Goal: Browse casually: Explore the website without a specific task or goal

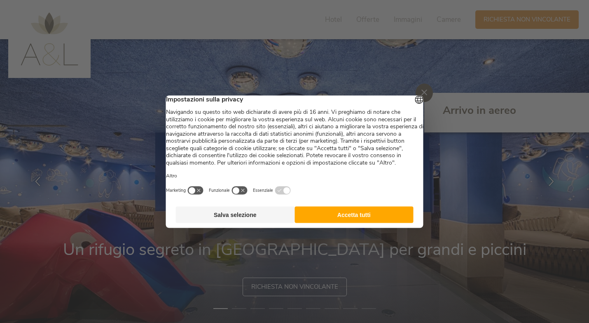
click at [325, 223] on button "Accetta tutti" at bounding box center [354, 214] width 119 height 16
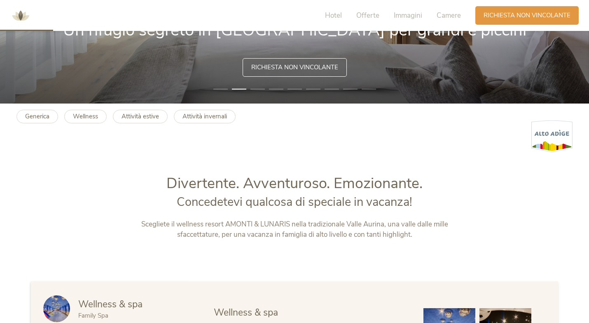
scroll to position [218, 0]
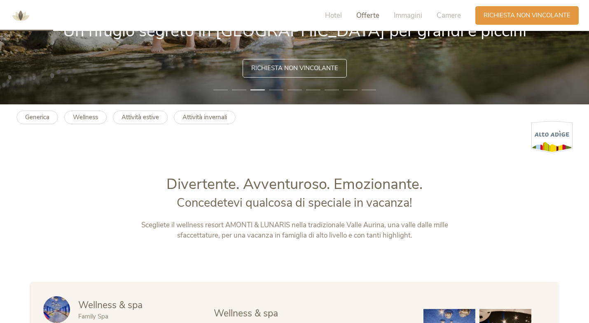
click at [368, 13] on span "Offerte" at bounding box center [368, 15] width 23 height 9
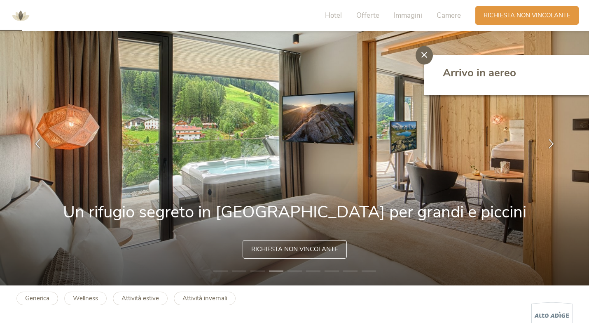
scroll to position [0, 0]
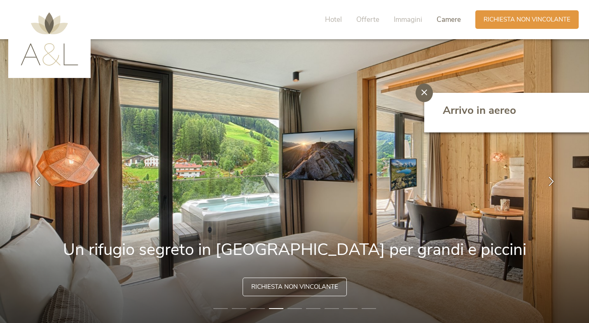
click at [453, 19] on span "Camere" at bounding box center [449, 19] width 24 height 9
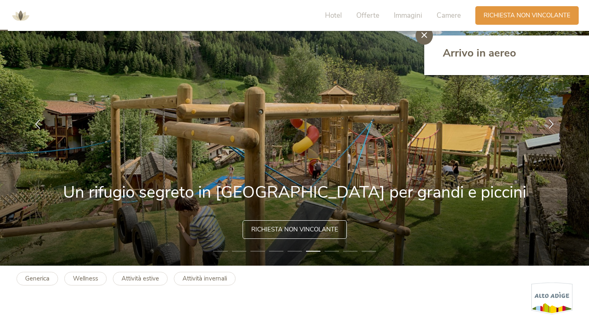
scroll to position [62, 0]
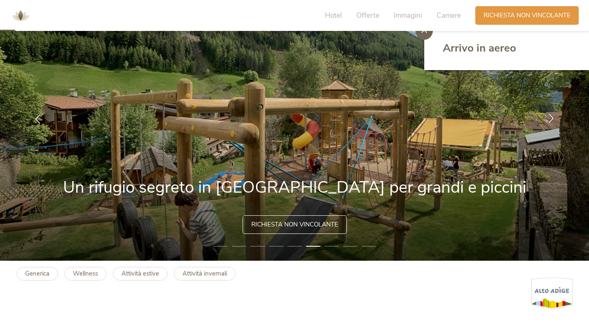
click at [549, 120] on icon at bounding box center [551, 117] width 9 height 9
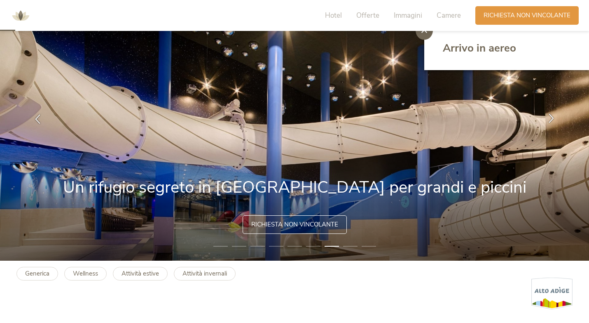
click at [549, 120] on icon at bounding box center [551, 117] width 9 height 9
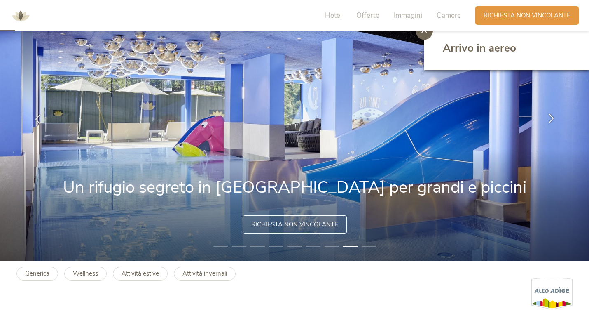
click at [549, 120] on icon at bounding box center [551, 117] width 9 height 9
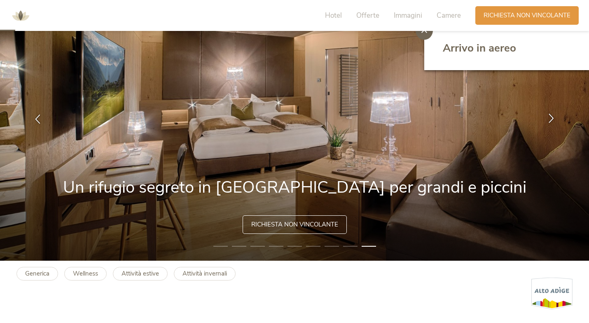
click at [549, 120] on icon at bounding box center [551, 117] width 9 height 9
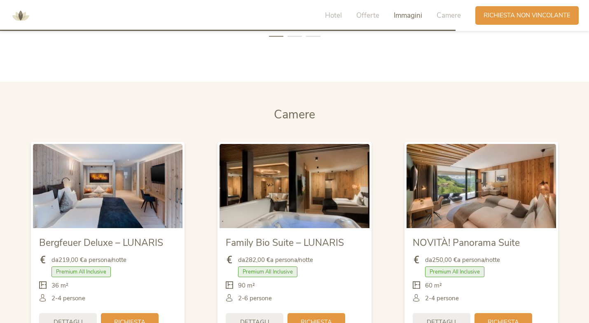
scroll to position [1855, 0]
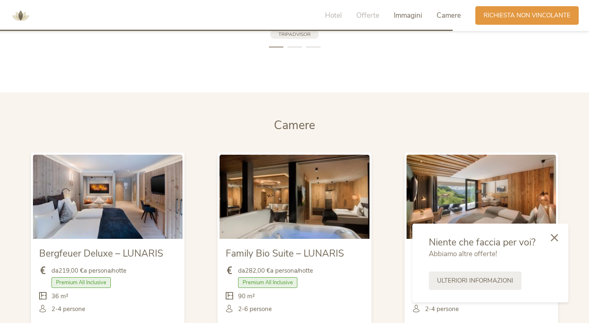
click at [453, 16] on span "Camere" at bounding box center [449, 15] width 24 height 9
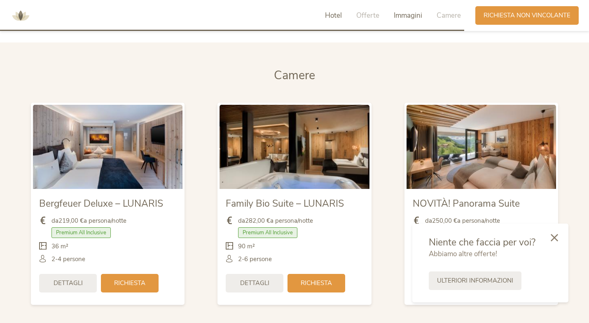
click at [341, 14] on span "Hotel" at bounding box center [333, 15] width 17 height 9
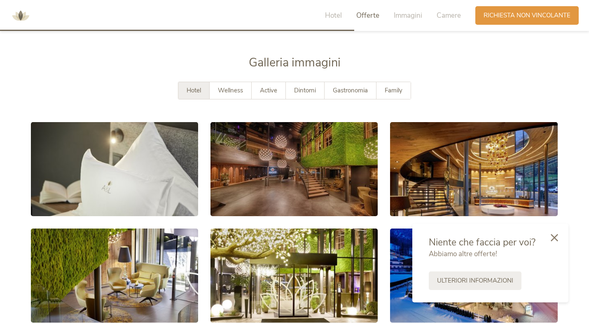
scroll to position [1437, 0]
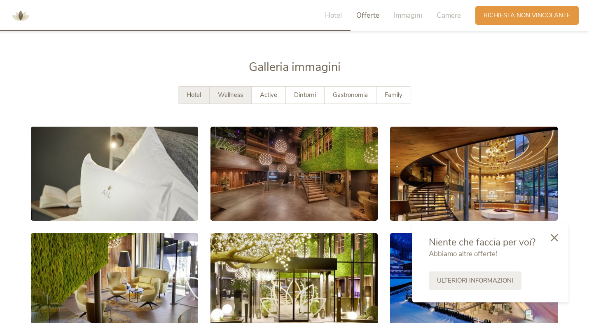
click at [232, 92] on span "Wellness" at bounding box center [230, 95] width 25 height 8
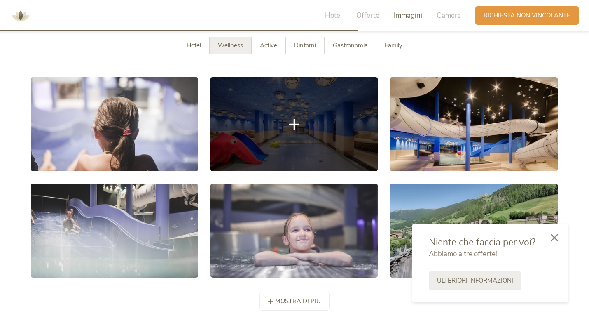
scroll to position [1484, 0]
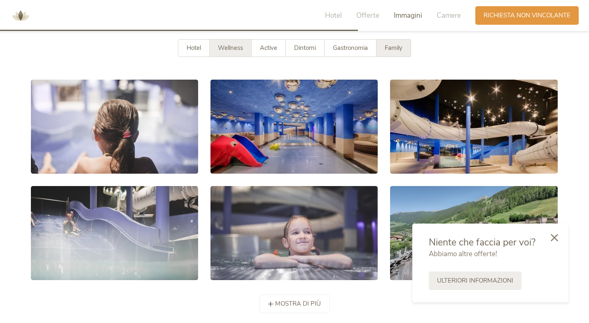
click at [400, 45] on span "Family" at bounding box center [394, 48] width 18 height 8
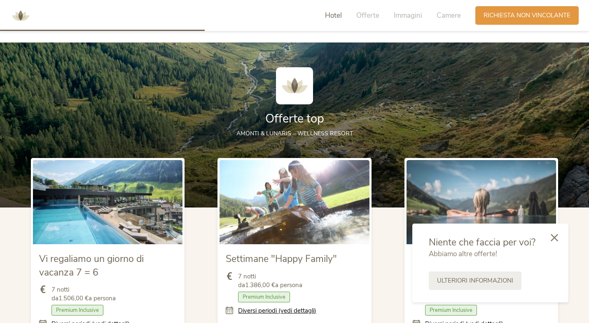
scroll to position [812, 0]
